Goal: Navigation & Orientation: Find specific page/section

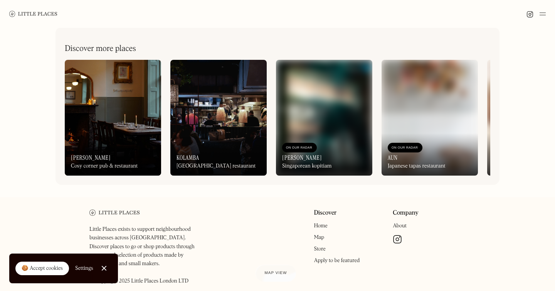
scroll to position [366, 0]
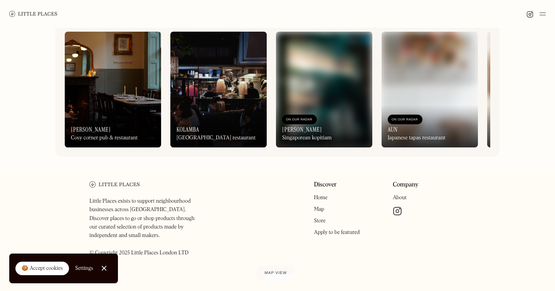
click at [107, 137] on div "Cosy corner pub & restaurant" at bounding box center [104, 138] width 67 height 7
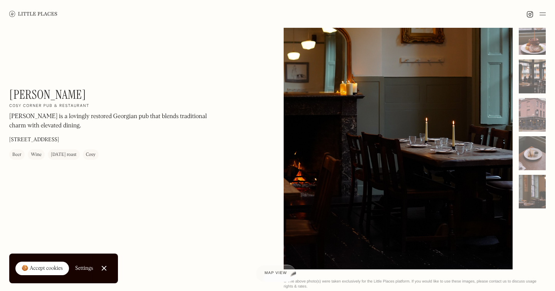
scroll to position [58, 0]
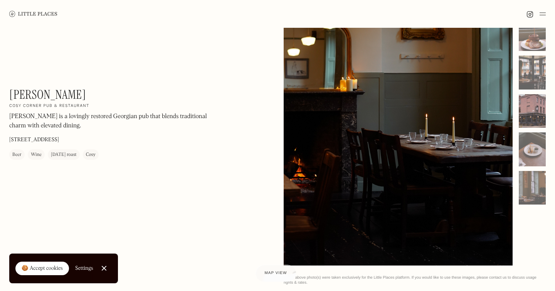
click at [533, 117] on div at bounding box center [532, 111] width 27 height 34
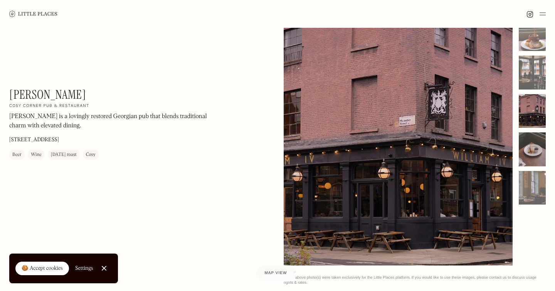
click at [535, 146] on div at bounding box center [532, 149] width 27 height 34
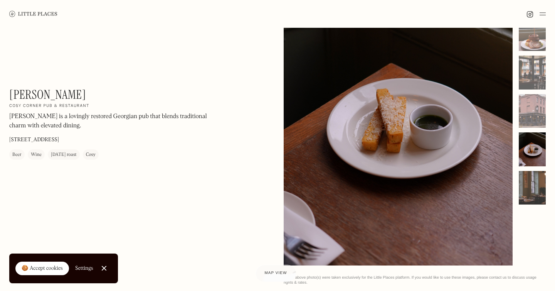
click at [535, 171] on div at bounding box center [532, 188] width 27 height 34
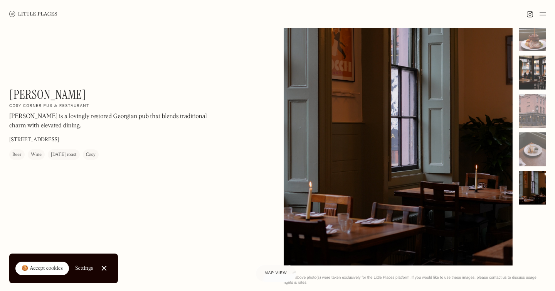
click at [534, 83] on div at bounding box center [532, 73] width 27 height 34
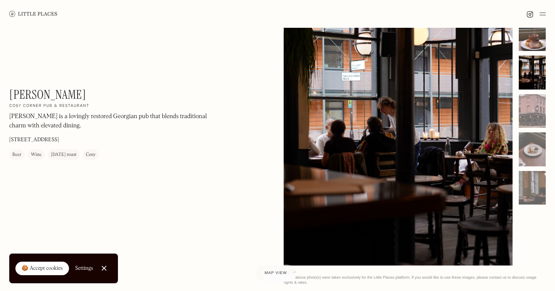
click at [533, 32] on div at bounding box center [532, 34] width 27 height 34
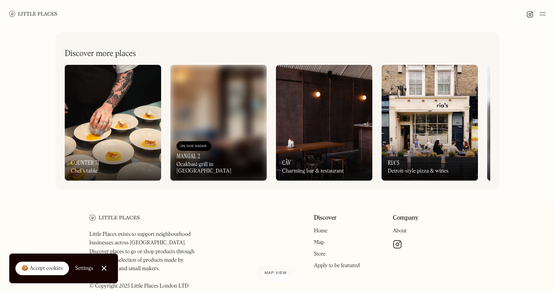
scroll to position [0, 0]
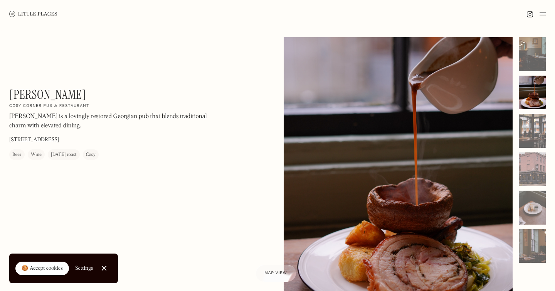
click at [40, 12] on img at bounding box center [33, 14] width 48 height 6
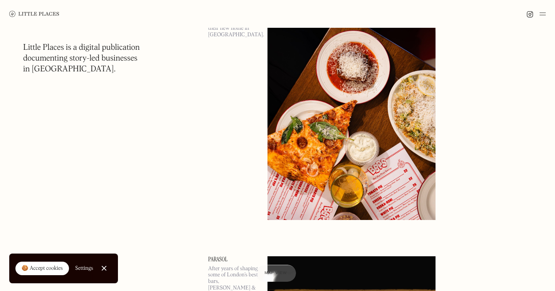
scroll to position [734, 0]
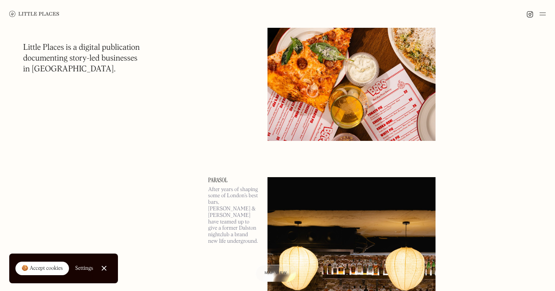
click at [104, 272] on link "Close Cookie Popup" at bounding box center [103, 267] width 15 height 15
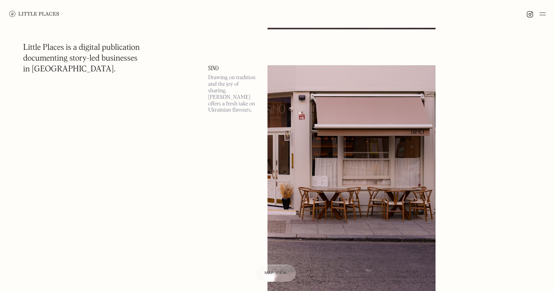
scroll to position [1916, 0]
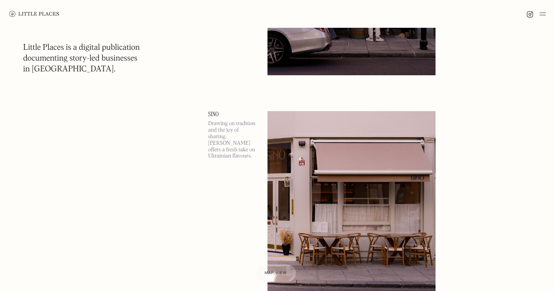
click at [342, 256] on img at bounding box center [352, 232] width 168 height 243
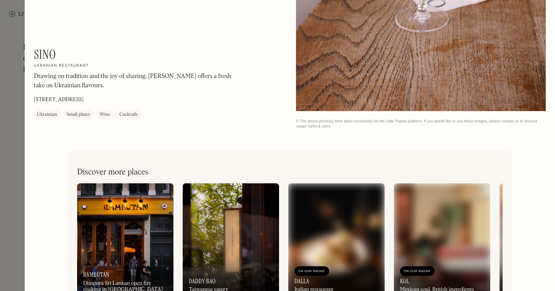
scroll to position [1196, 0]
